Goal: Check status

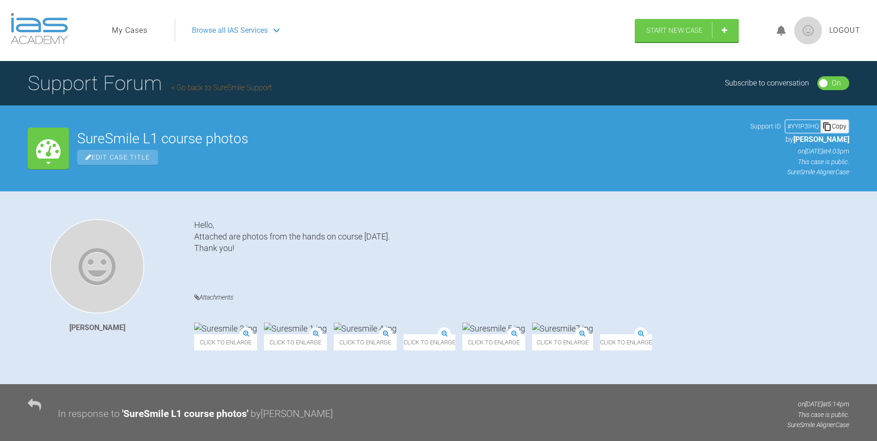
scroll to position [15518, 0]
click at [123, 28] on link "My Cases" at bounding box center [130, 30] width 36 height 12
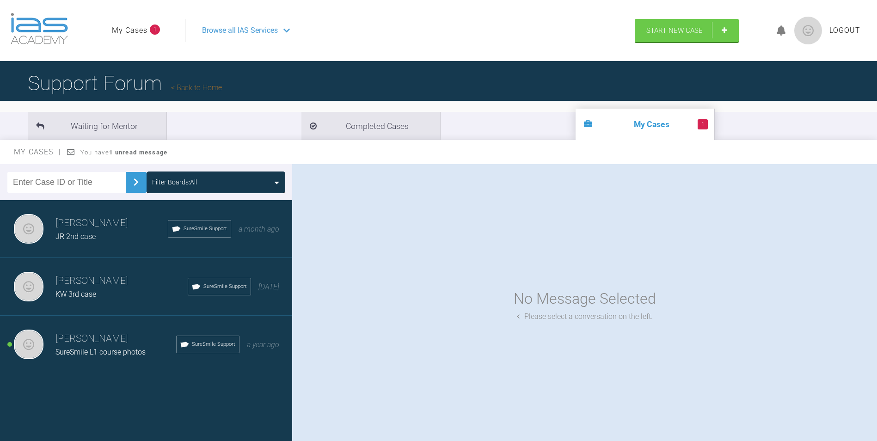
click at [85, 343] on h3 "[PERSON_NAME]" at bounding box center [115, 339] width 121 height 16
